Goal: Transaction & Acquisition: Subscribe to service/newsletter

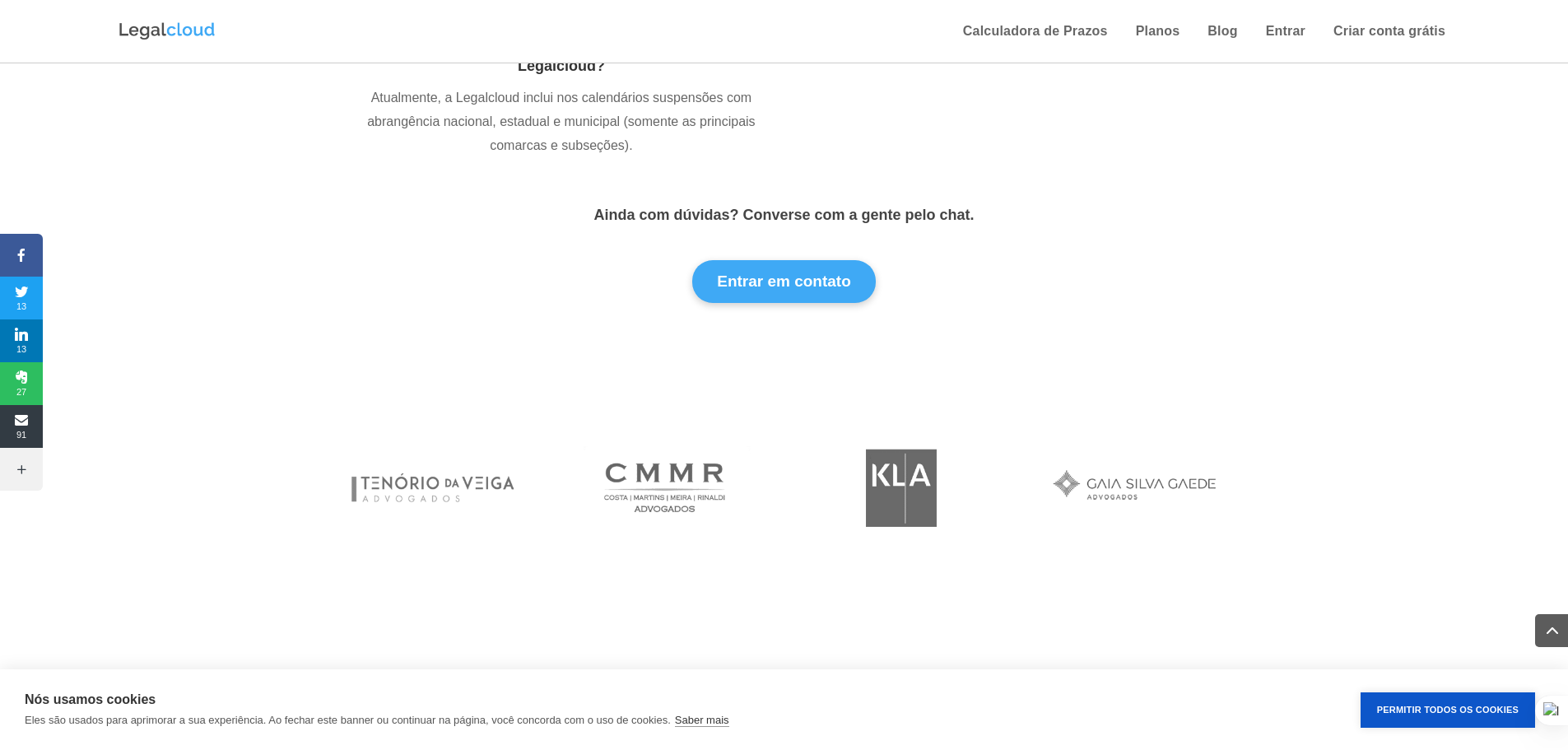
scroll to position [5281, 0]
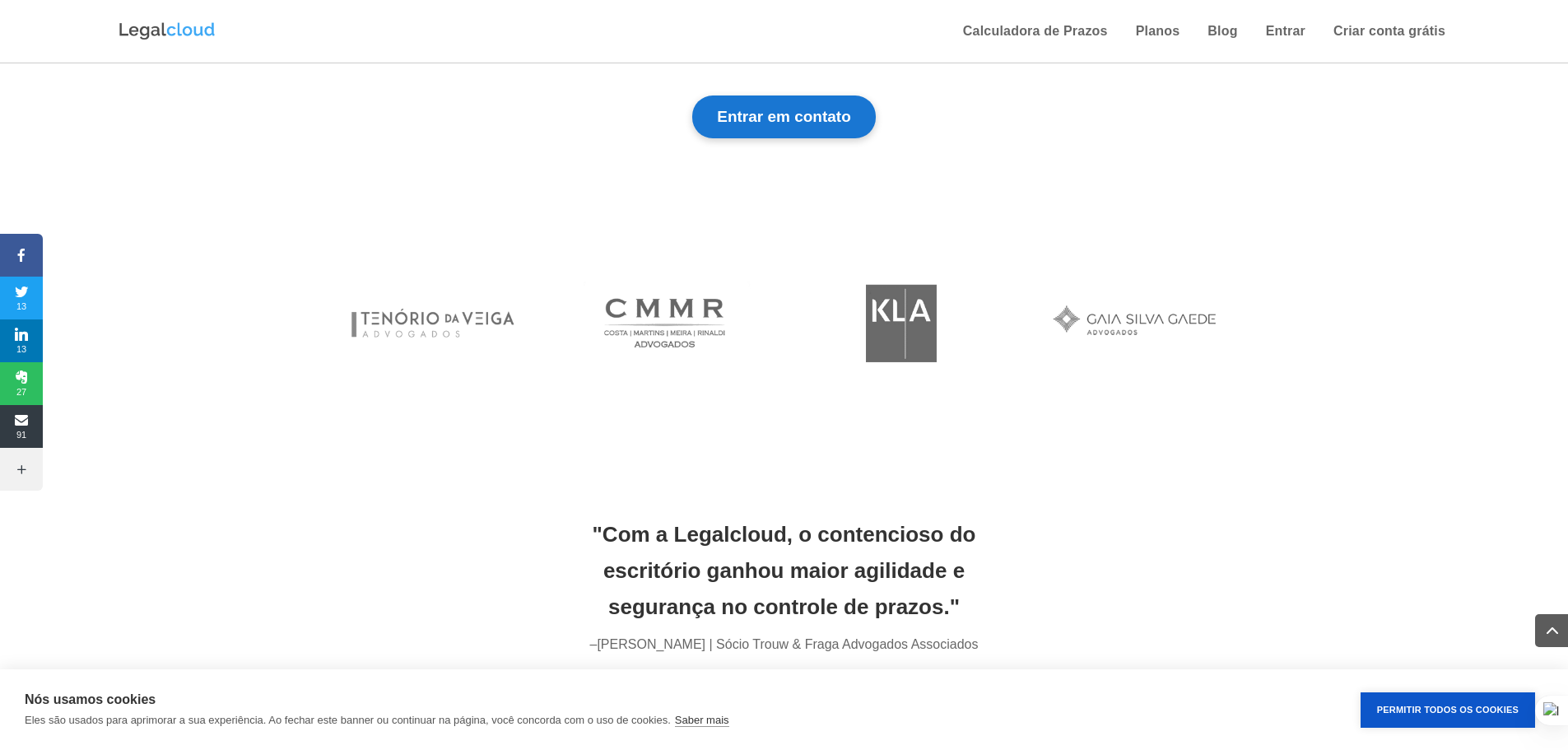
click at [786, 138] on button "Entrar em contato" at bounding box center [784, 116] width 184 height 43
type input "[EMAIL_ADDRESS][DOMAIN_NAME]"
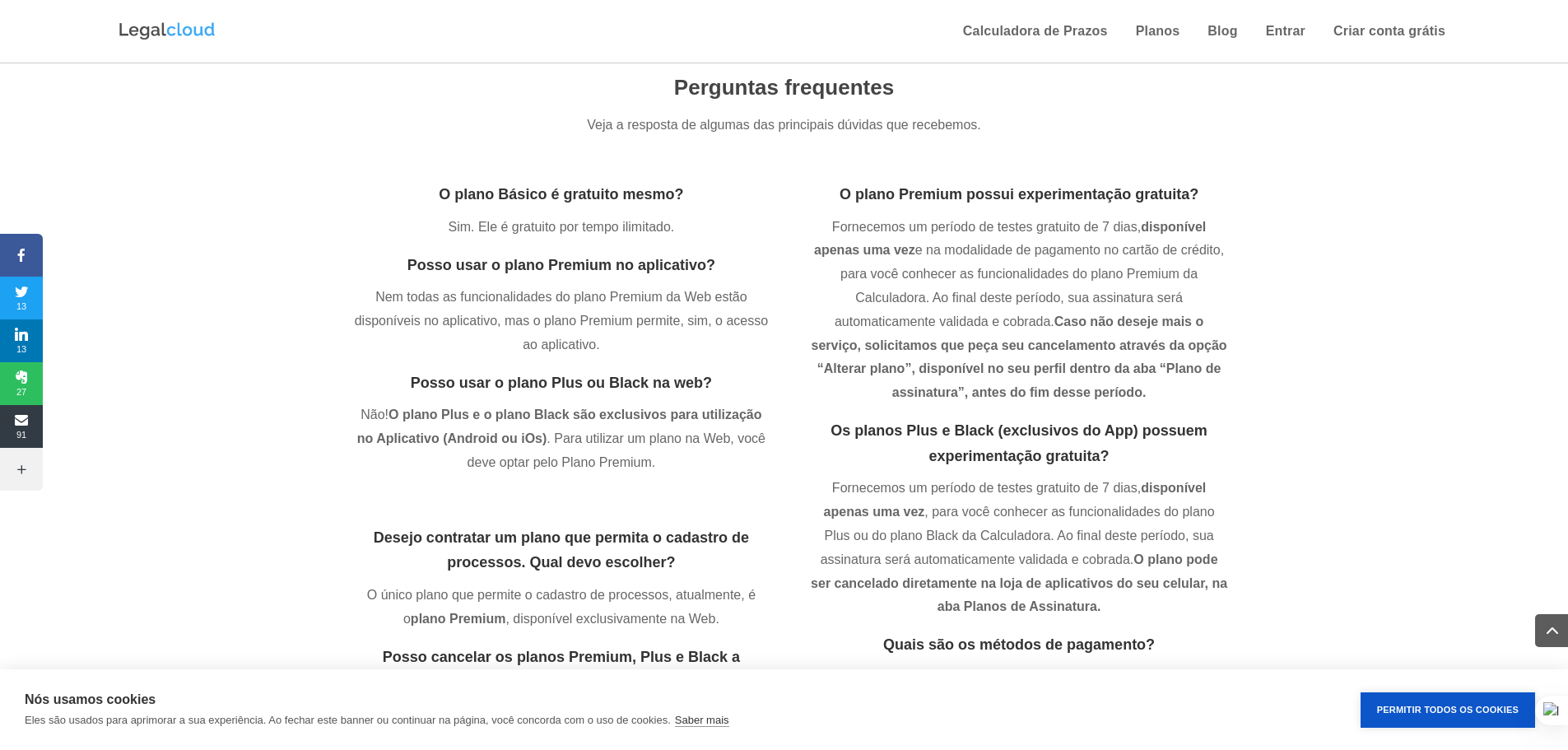
scroll to position [798, 0]
paste textarea "Loremip: Dolorsitame co Adipisci Elitseddo e Tempor in Utlabo – Etdolorema Aliq…"
type textarea "Loremip: Dolorsitame co Adipisci Elitseddo e Tempor in Utlabo – Etdolorema Aliq…"
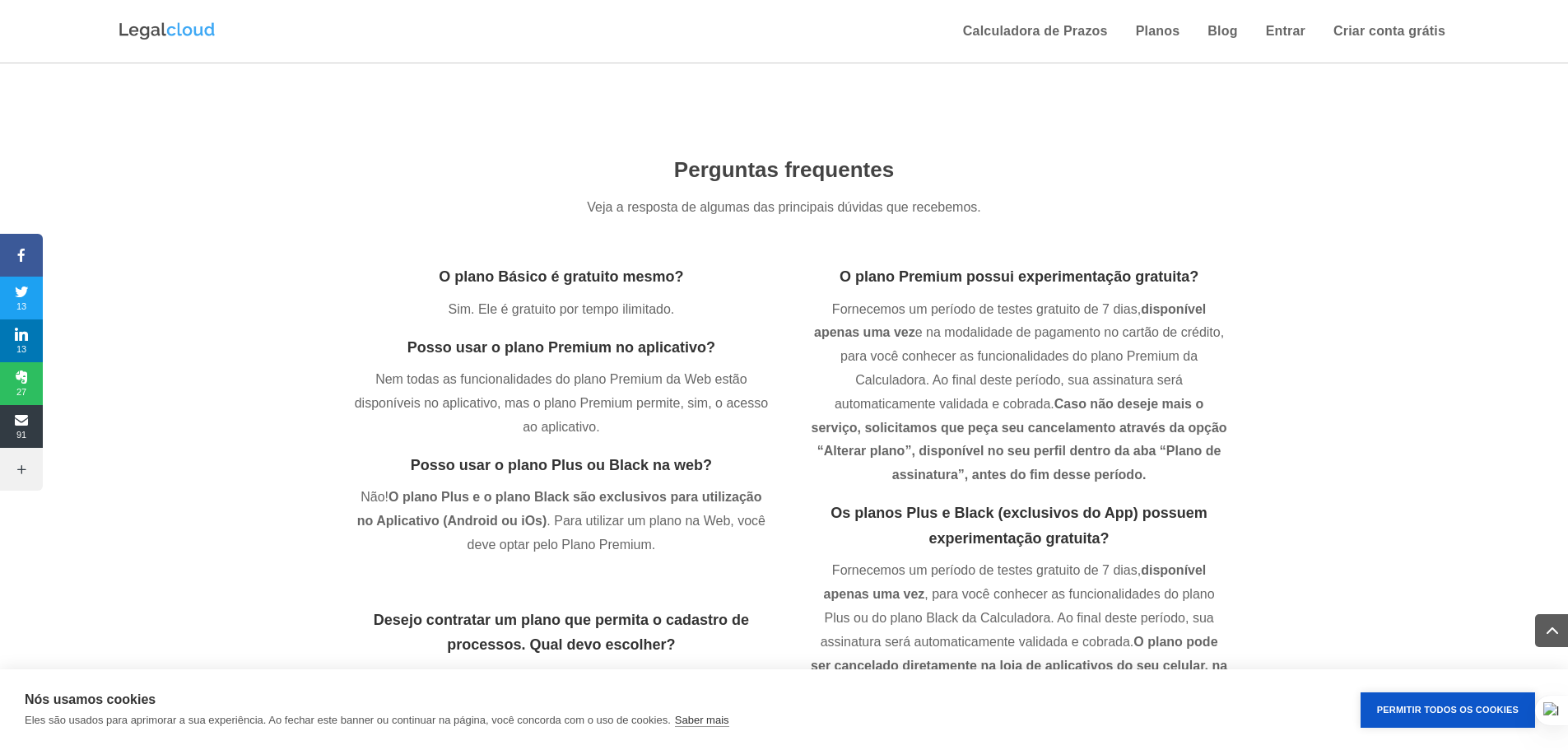
scroll to position [0, 0]
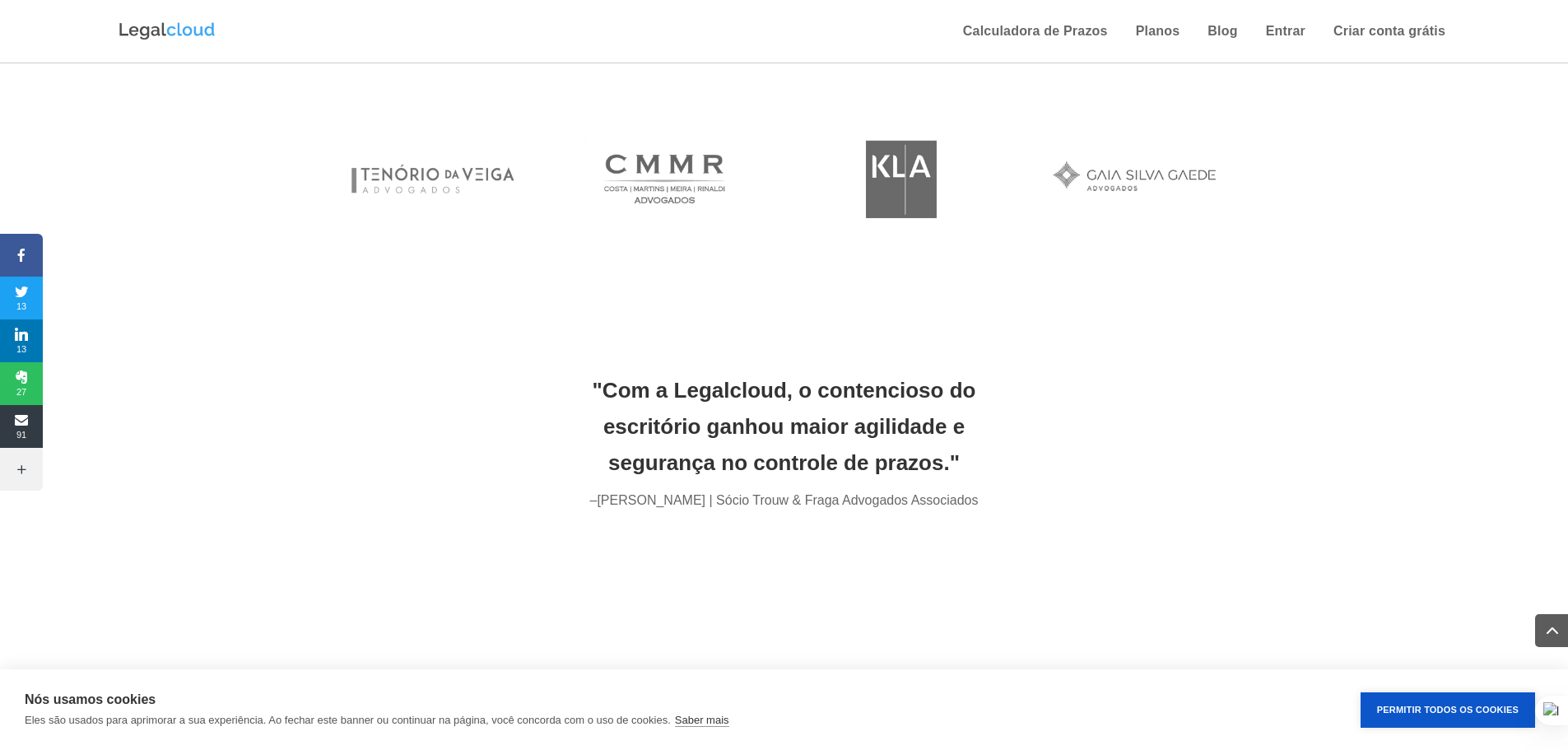
scroll to position [5445, 0]
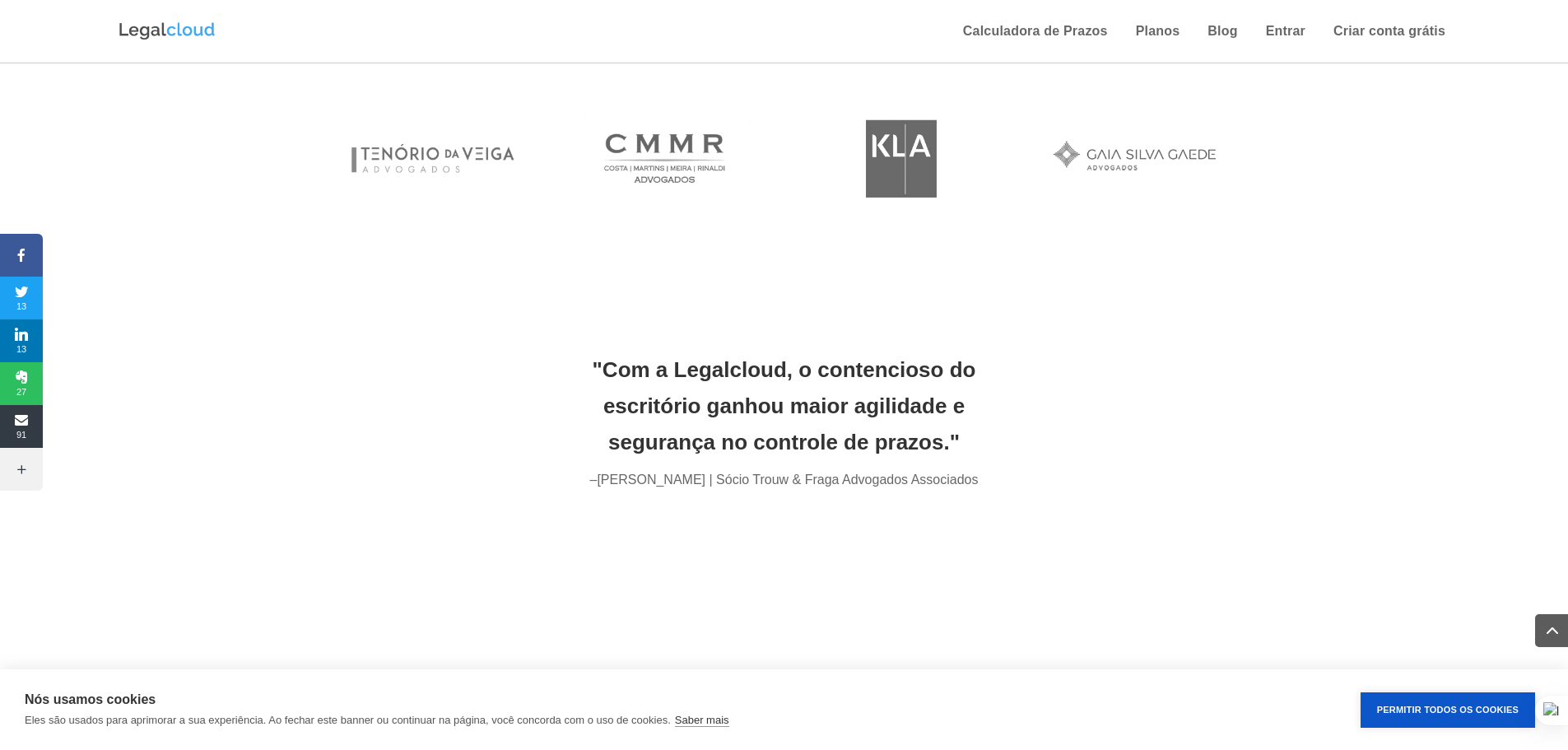
click at [428, 210] on img at bounding box center [432, 158] width 185 height 103
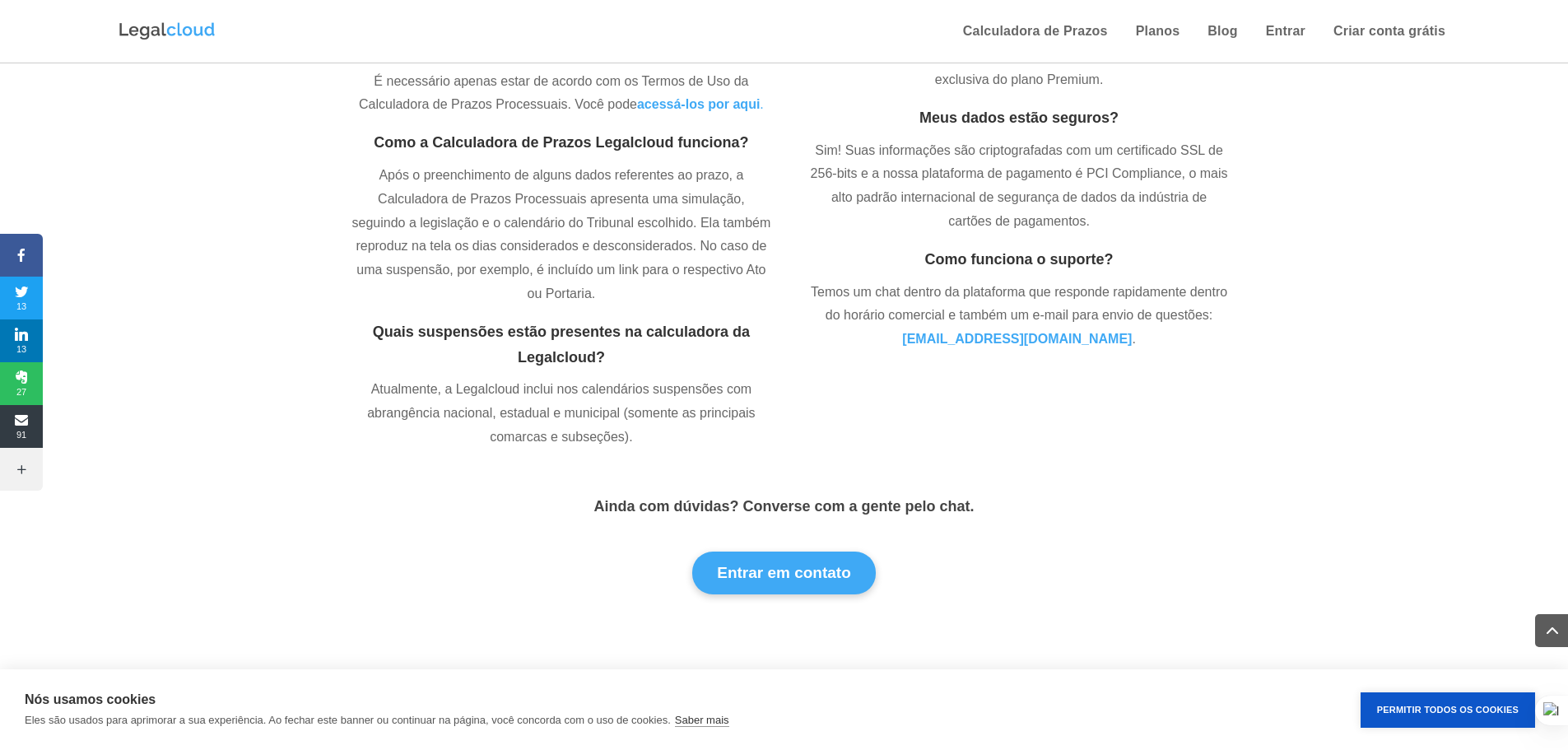
scroll to position [5116, 0]
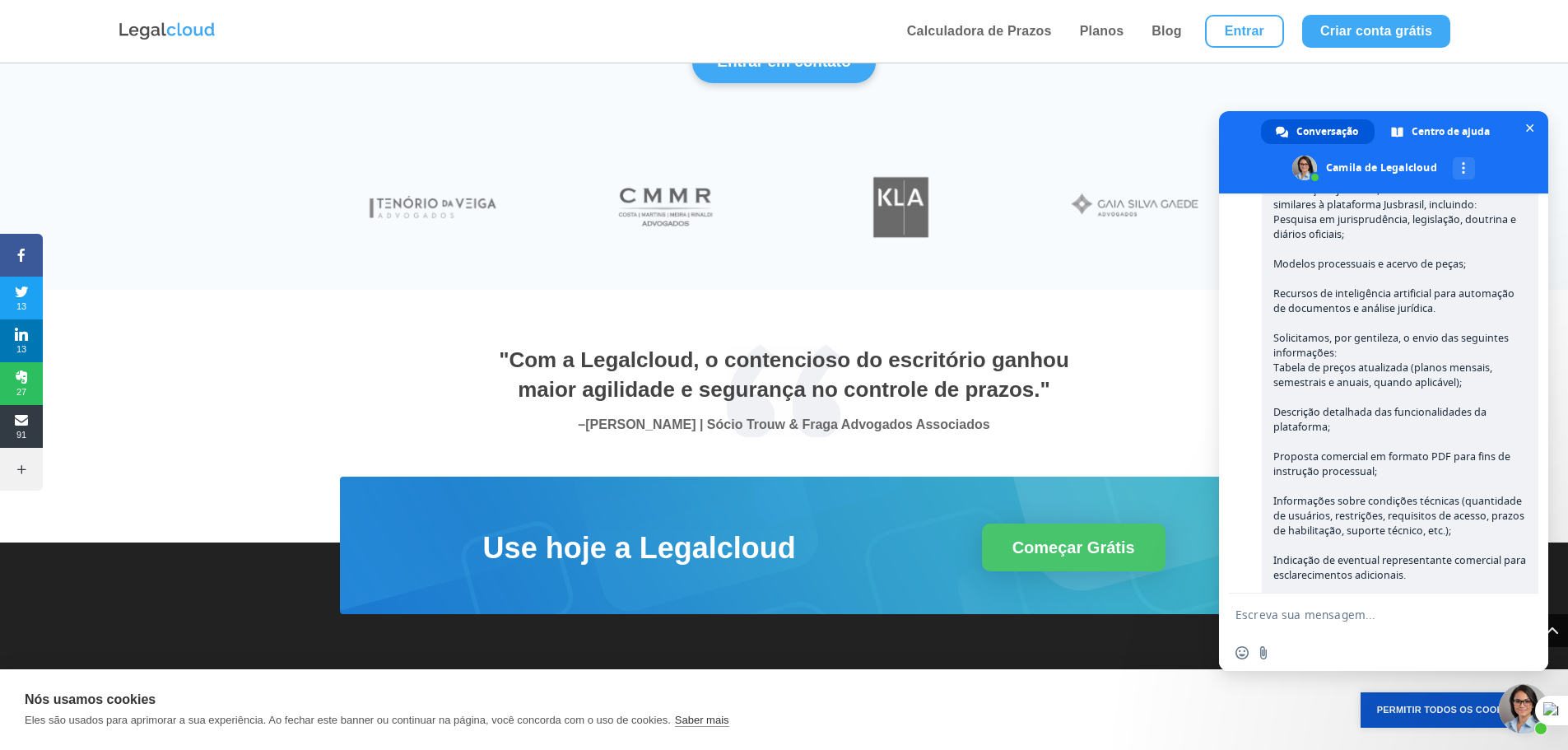
scroll to position [5610, 0]
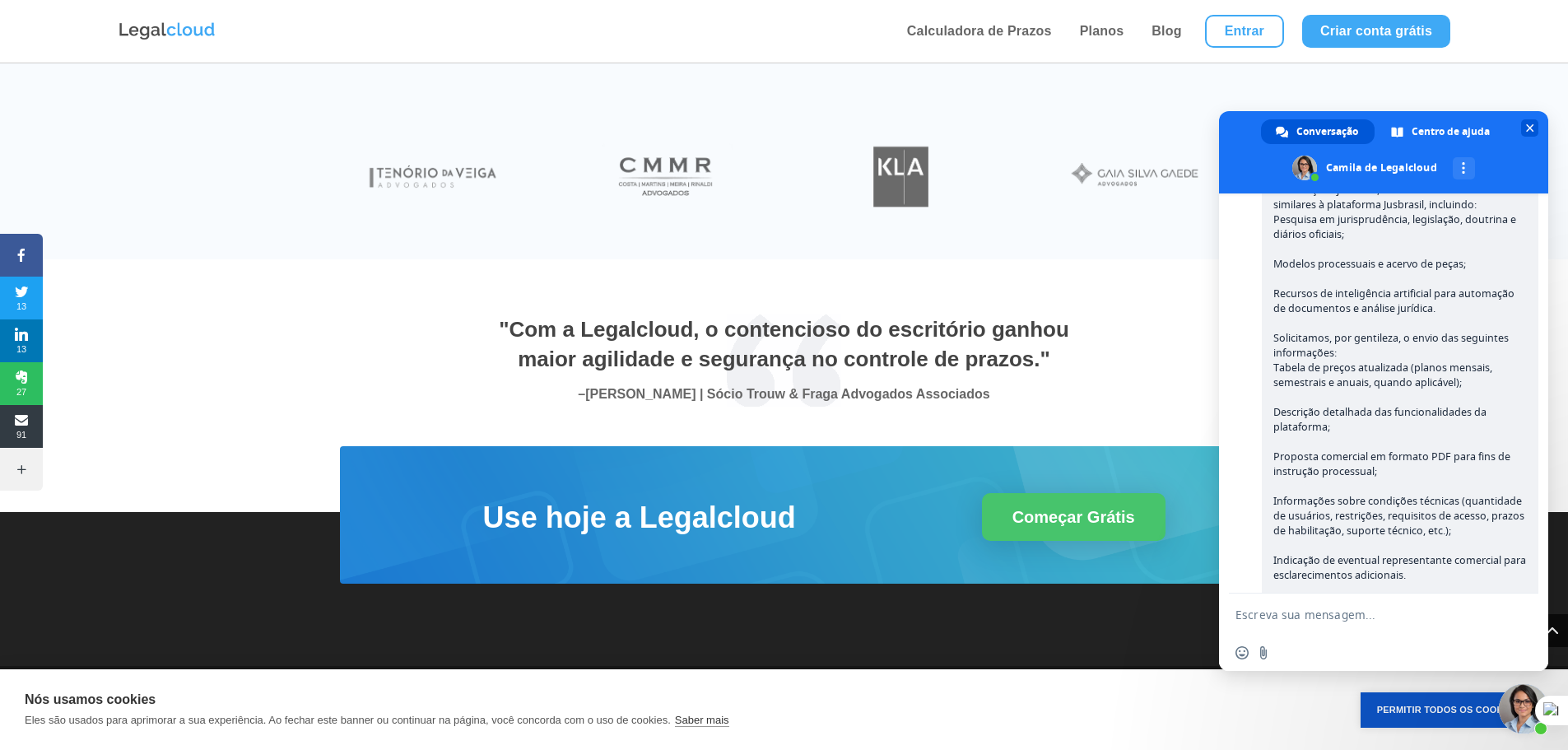
click at [1244, 124] on span at bounding box center [1383, 153] width 329 height 82
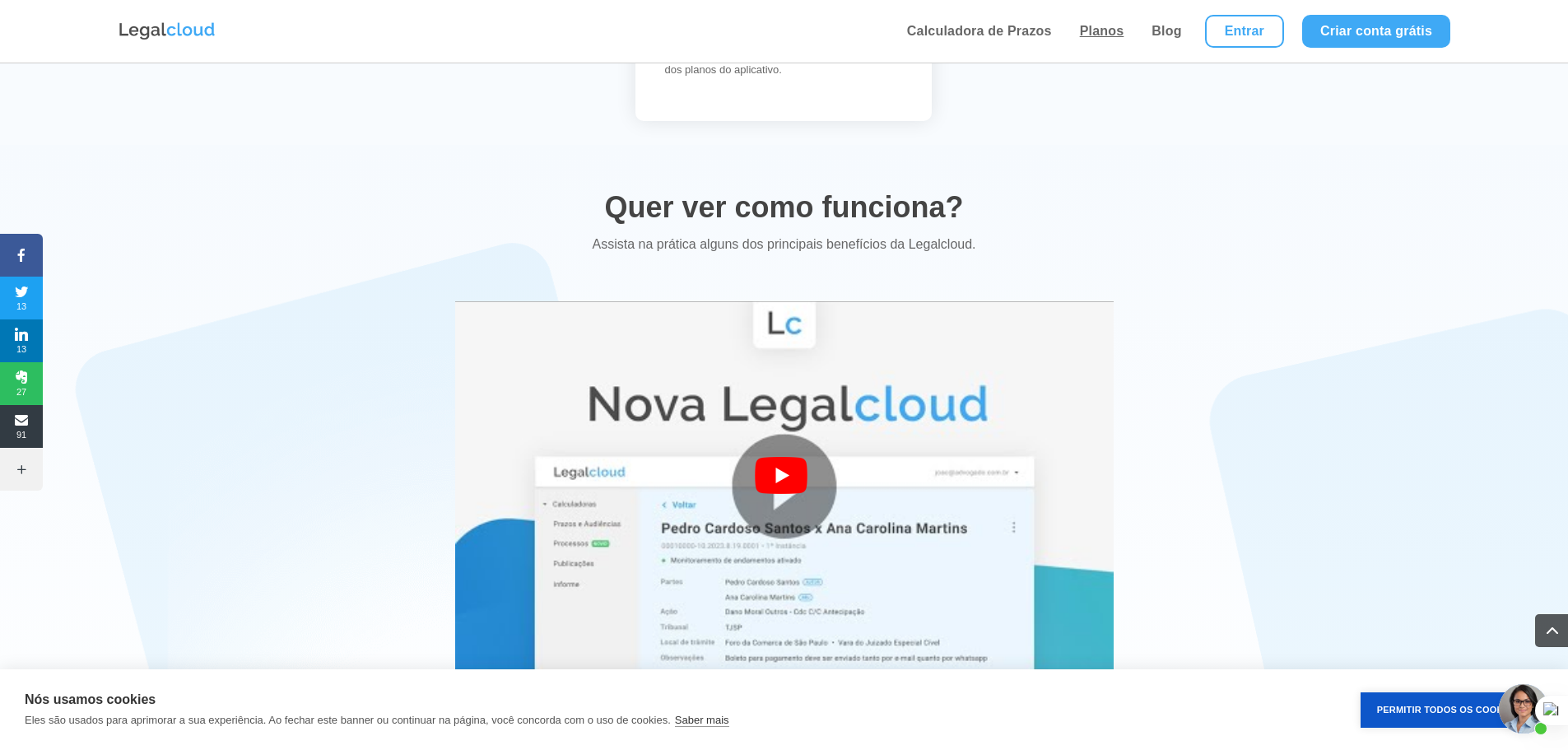
scroll to position [2565, 0]
